Goal: Transaction & Acquisition: Subscribe to service/newsletter

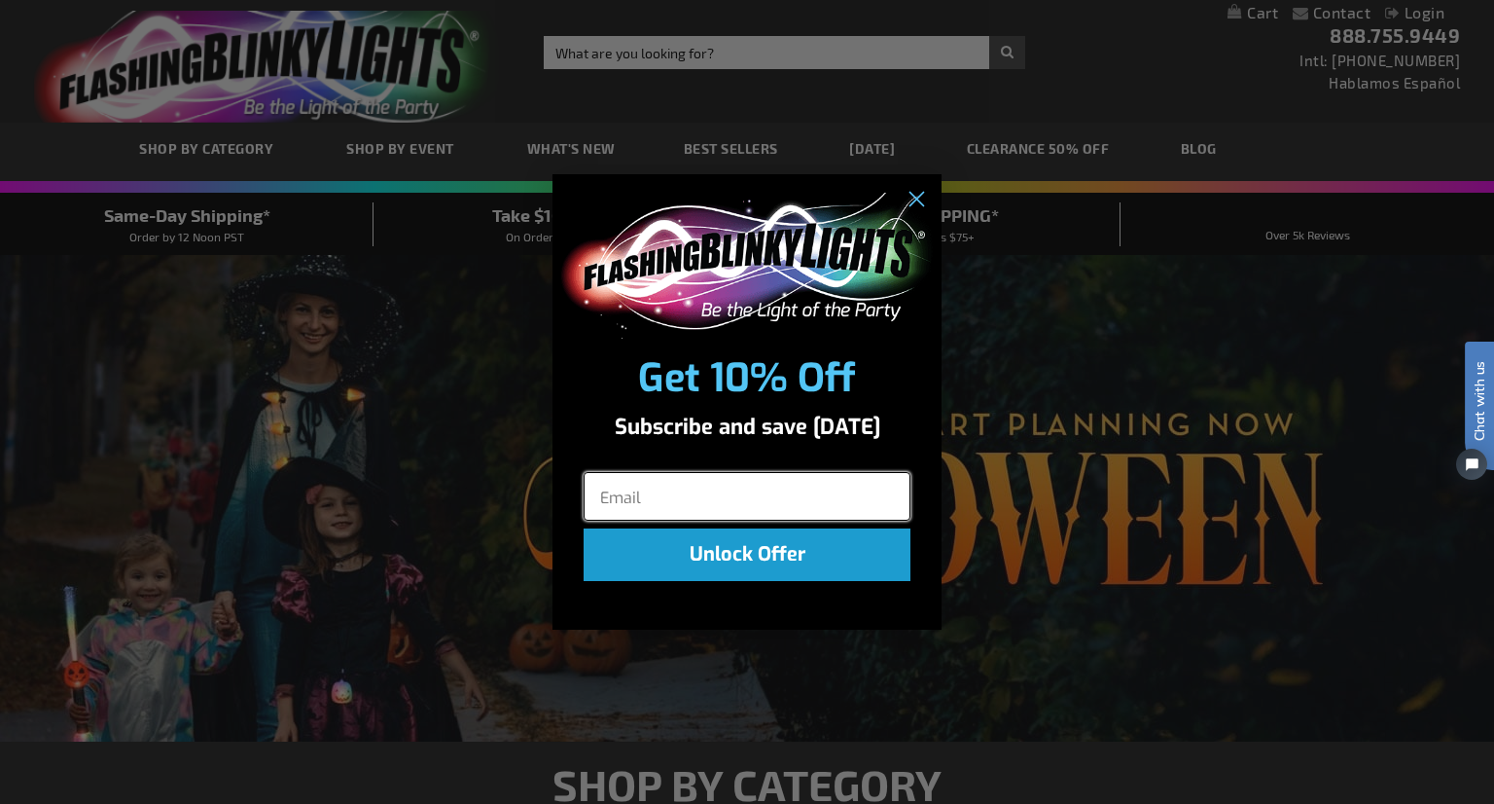
click at [644, 501] on input "Email" at bounding box center [747, 496] width 327 height 49
type input "[EMAIL_ADDRESS][DOMAIN_NAME]"
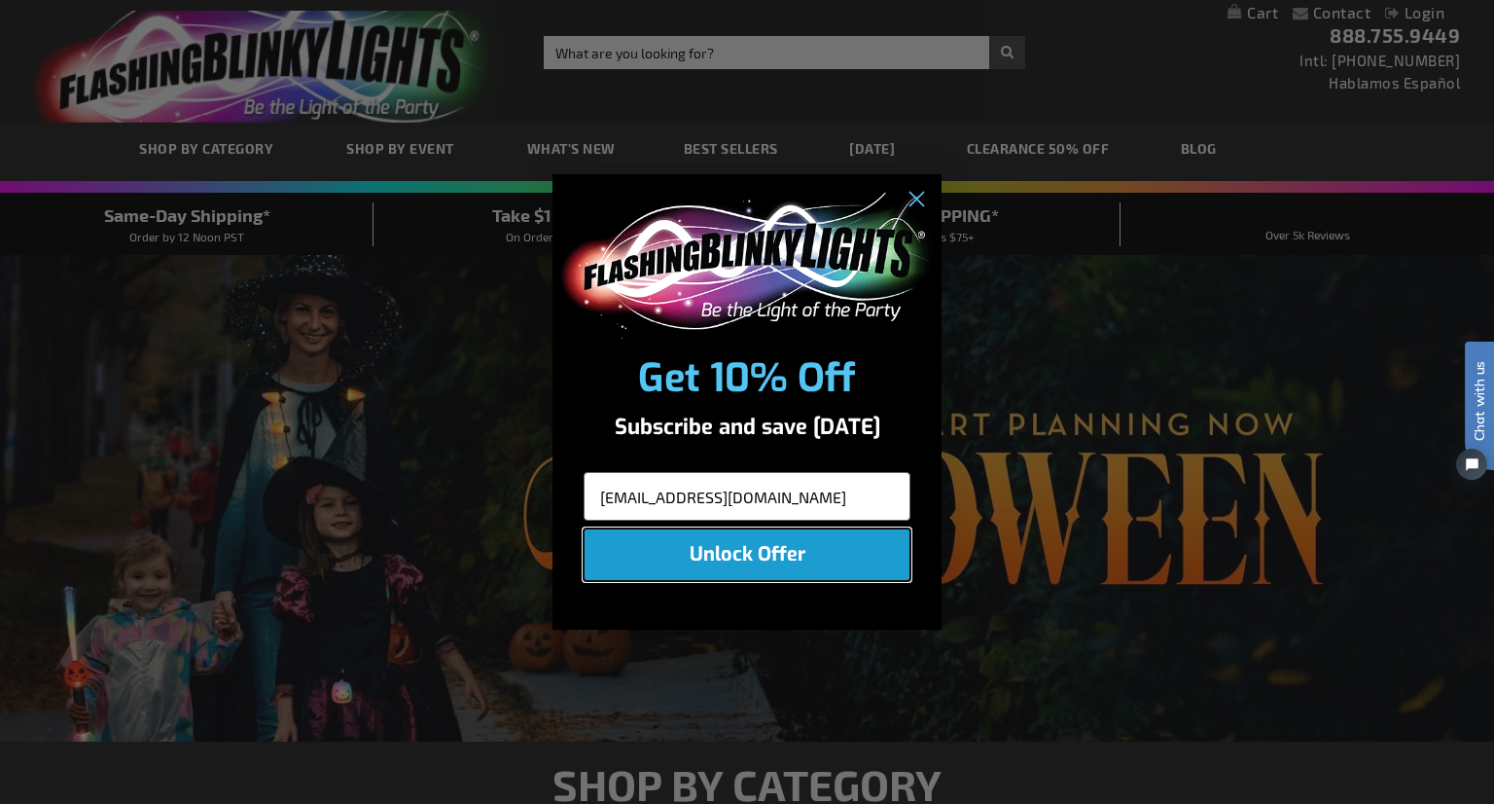
click at [728, 579] on button "Unlock Offer" at bounding box center [747, 554] width 327 height 53
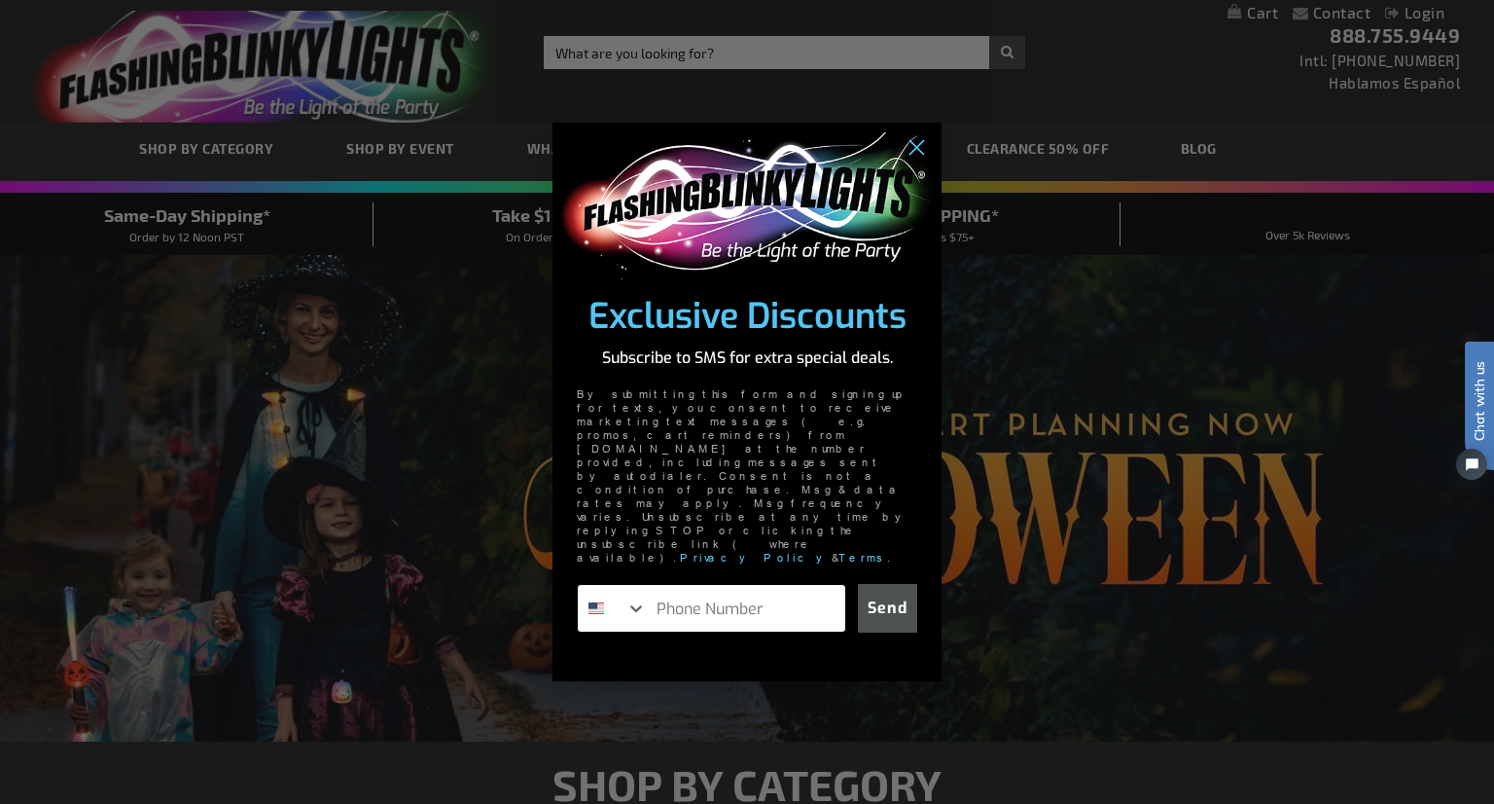
click at [698, 585] on input "Phone Number" at bounding box center [746, 608] width 198 height 47
type input "[PHONE_NUMBER]"
click at [893, 584] on button "Send" at bounding box center [887, 608] width 59 height 49
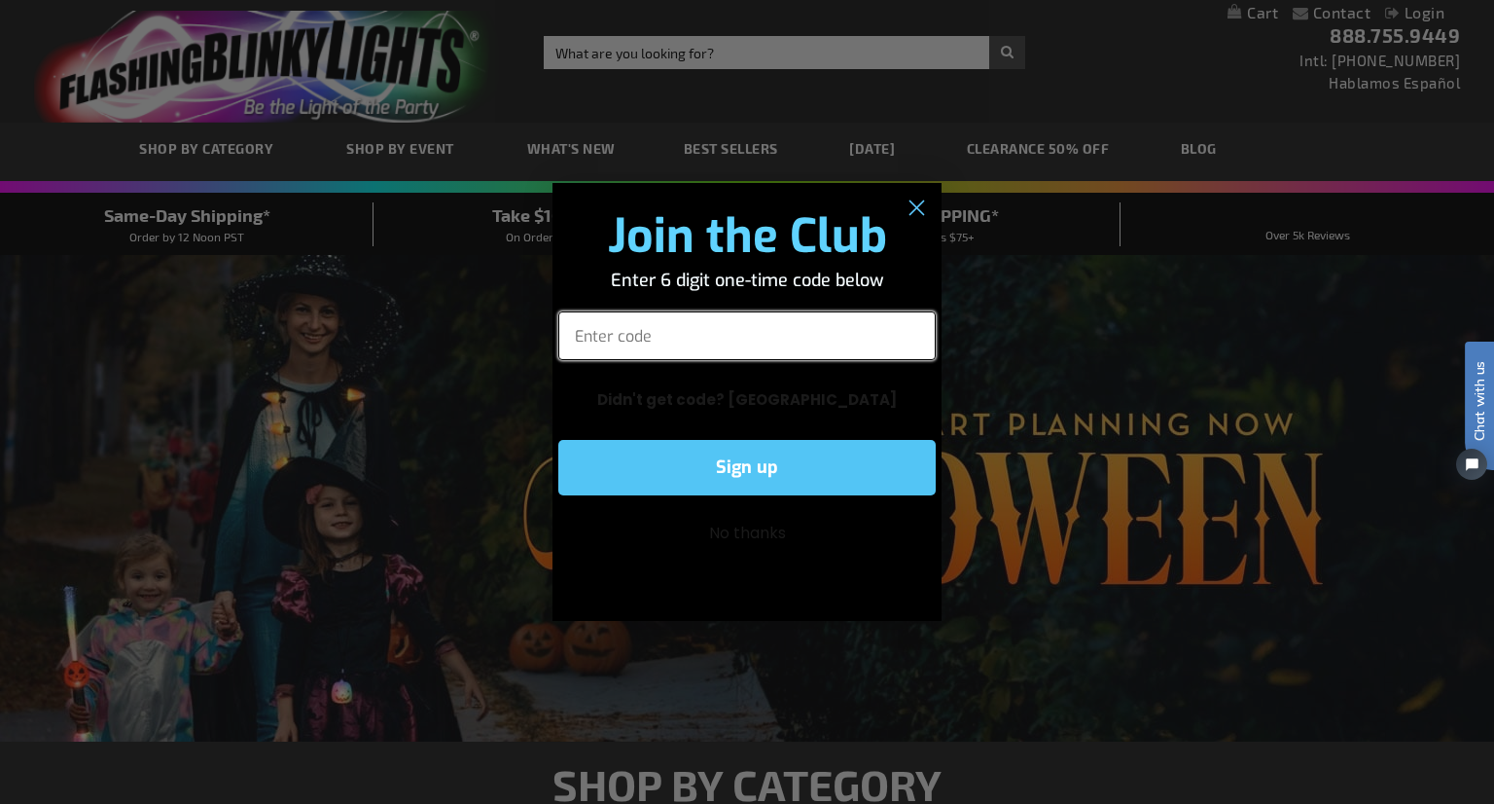
click at [658, 336] on input "Enter code" at bounding box center [746, 335] width 377 height 49
type input "523113"
click at [759, 449] on button "Sign up" at bounding box center [746, 467] width 377 height 55
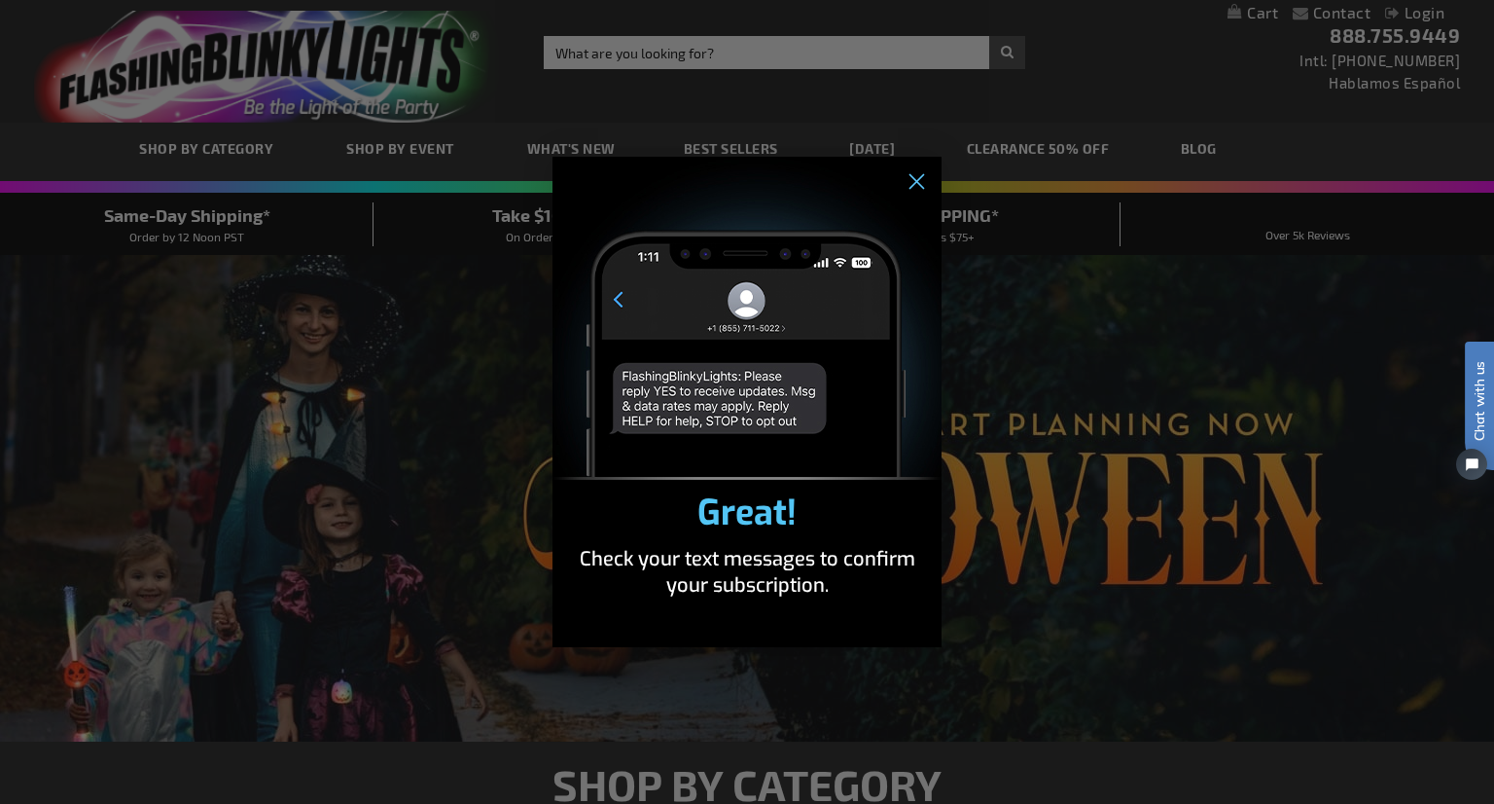
click at [786, 506] on span "Great!" at bounding box center [747, 512] width 99 height 47
drag, startPoint x: 759, startPoint y: 544, endPoint x: 766, endPoint y: 499, distance: 45.3
click at [759, 542] on div "Check your text messages to confirm your subscription." at bounding box center [747, 572] width 389 height 72
click at [911, 183] on circle "Close dialog" at bounding box center [916, 182] width 32 height 32
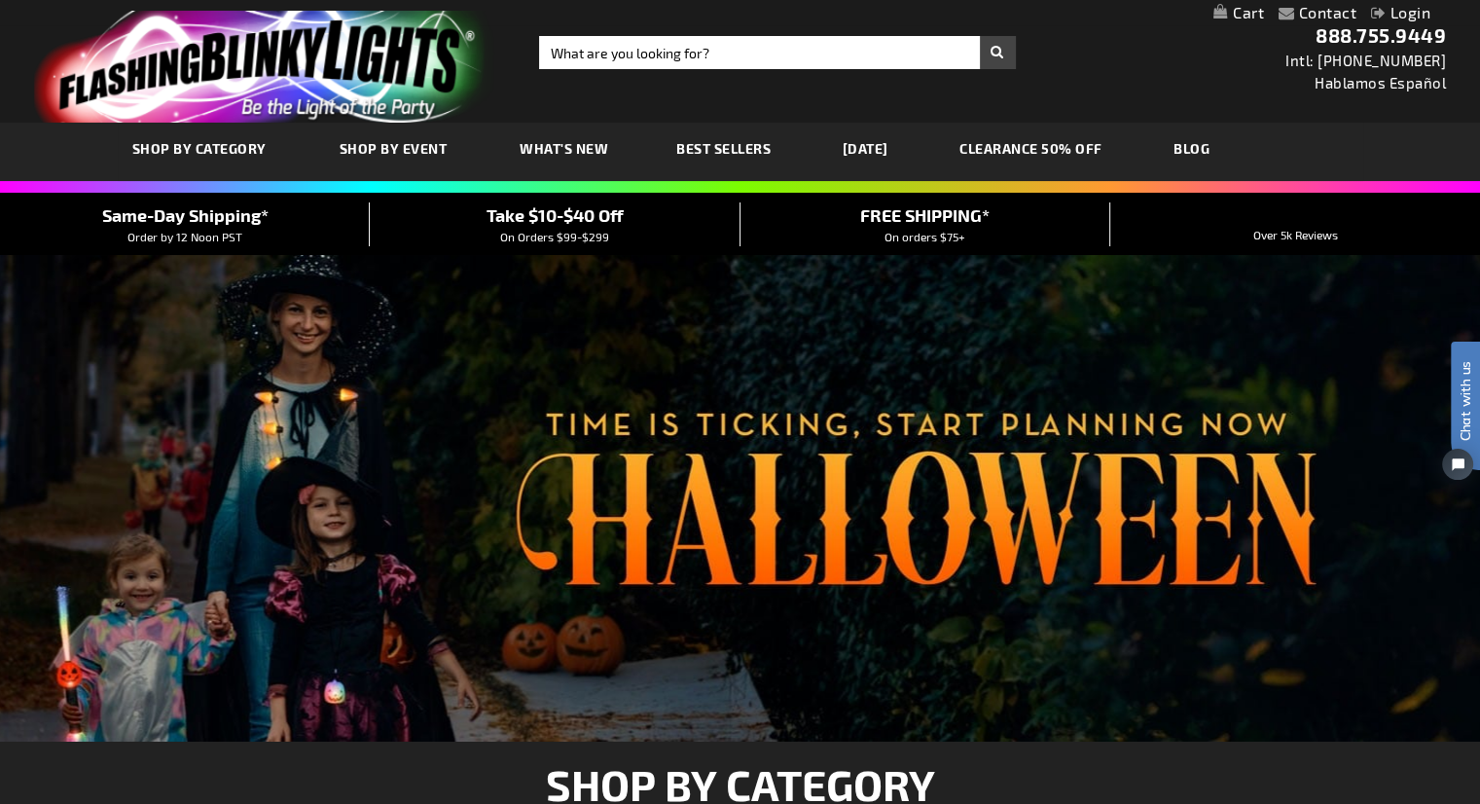
click at [1405, 14] on link "Login" at bounding box center [1400, 12] width 59 height 18
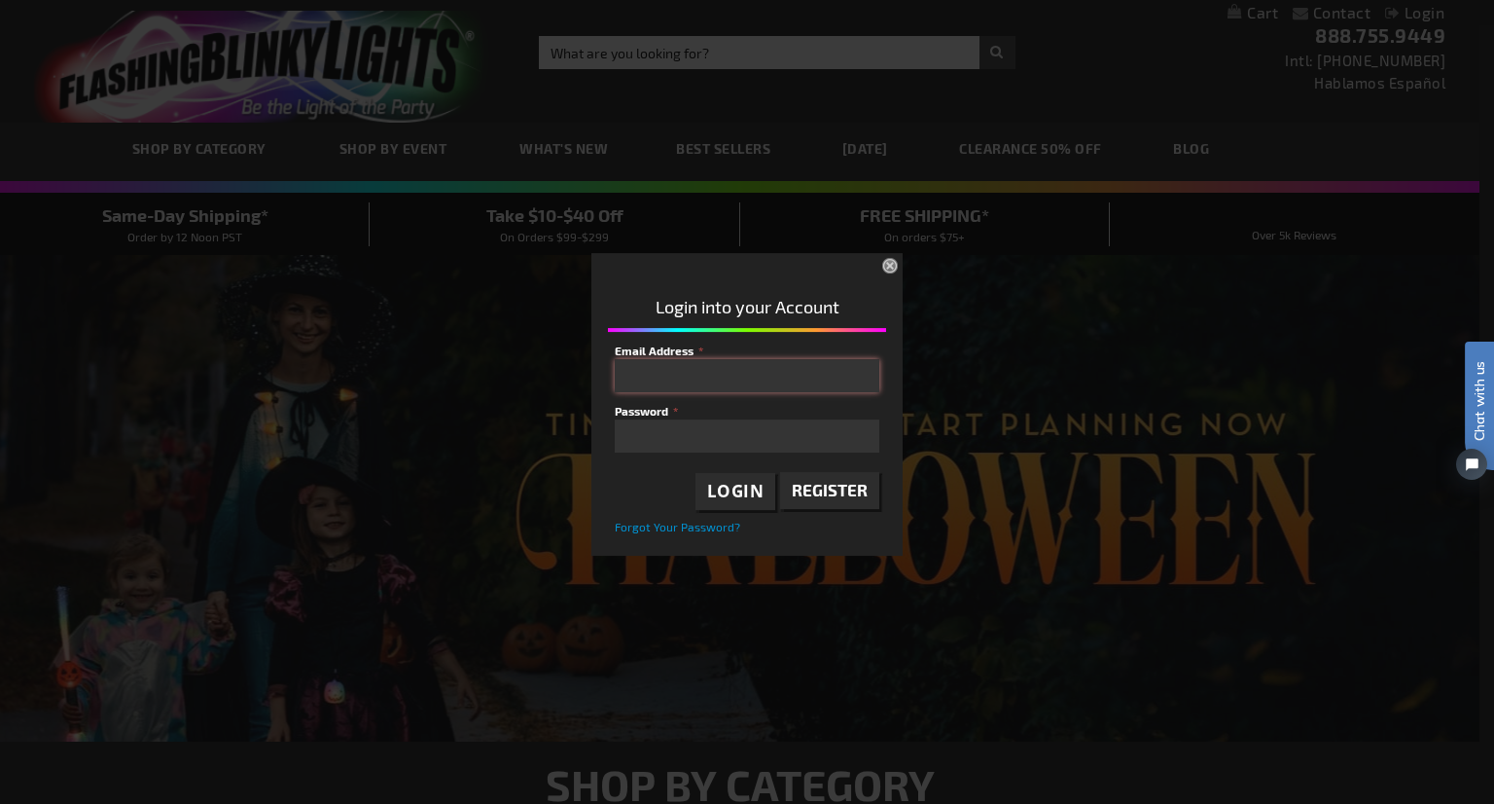
click at [648, 371] on input "Email Address" at bounding box center [747, 375] width 265 height 33
type input "[EMAIL_ADDRESS][DOMAIN_NAME]"
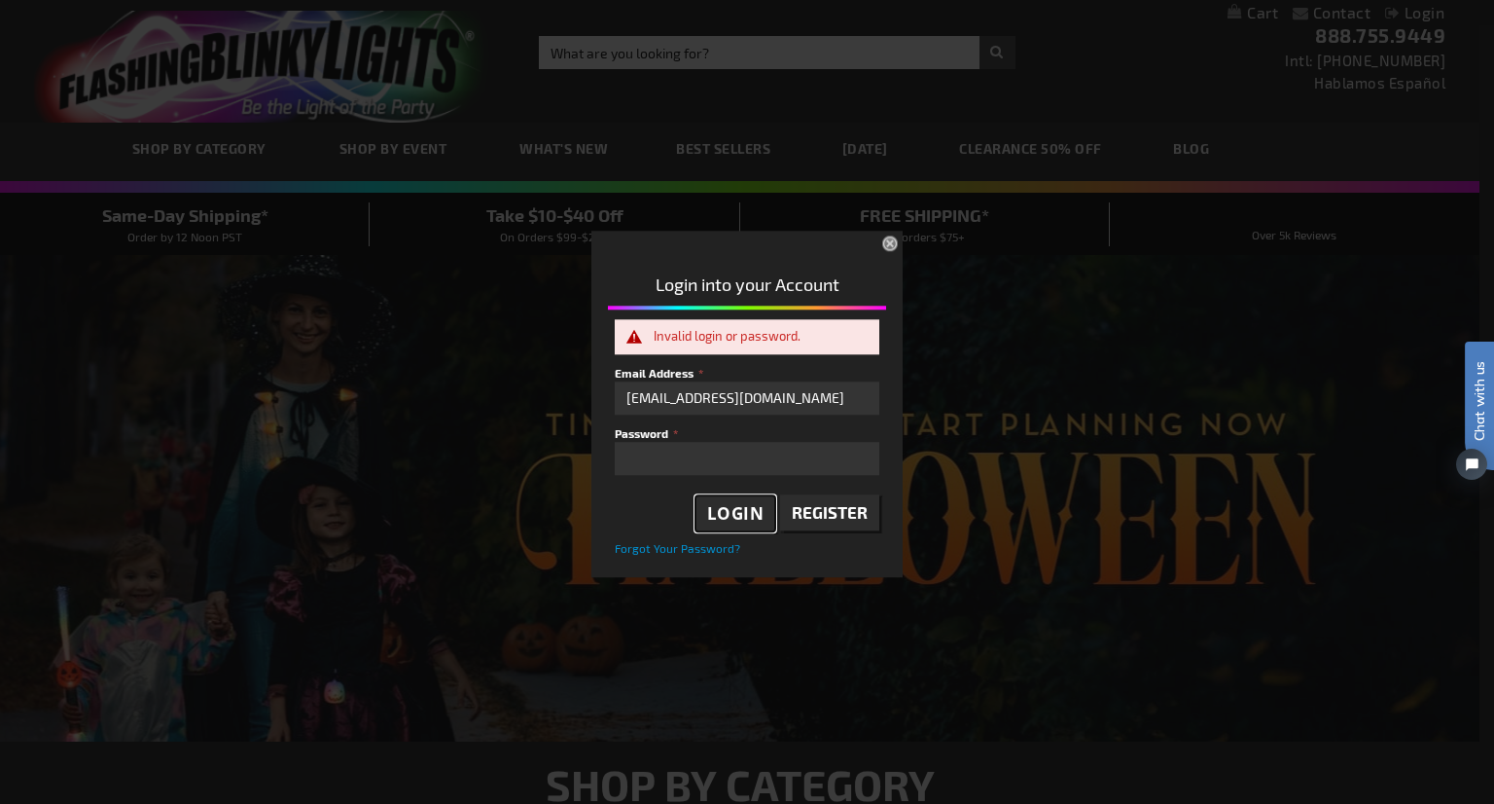
click at [747, 516] on span "Login" at bounding box center [735, 513] width 57 height 22
